Goal: Navigation & Orientation: Find specific page/section

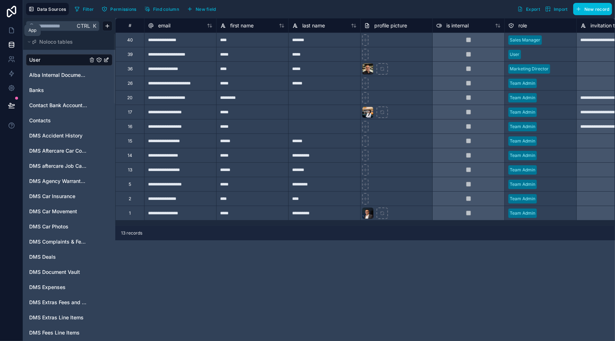
click at [11, 34] on link at bounding box center [11, 30] width 23 height 14
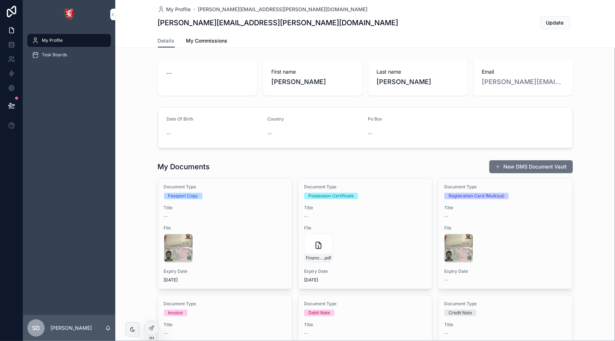
click at [70, 51] on div "Task Boards" at bounding box center [69, 55] width 75 height 12
